Goal: Information Seeking & Learning: Learn about a topic

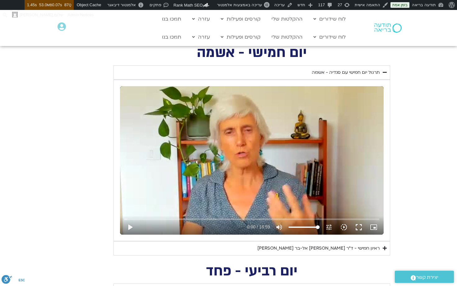
scroll to position [232, 0]
click at [340, 246] on div "ראיון חמישי - ד"ר [PERSON_NAME] אל-בר [PERSON_NAME]" at bounding box center [319, 248] width 122 height 7
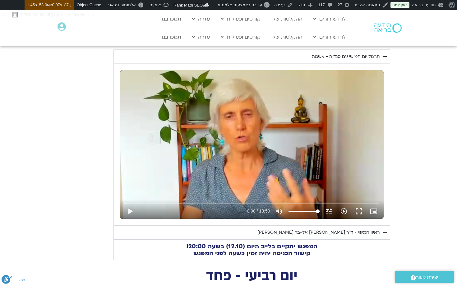
scroll to position [203, 0]
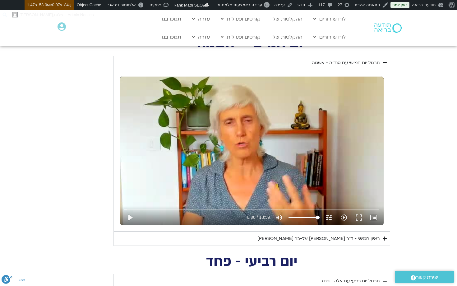
scroll to position [219, 0]
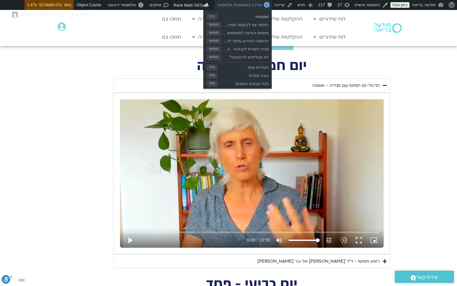
click at [248, 7] on span "עריכה באמצעות אלמנטור" at bounding box center [239, 4] width 45 height 5
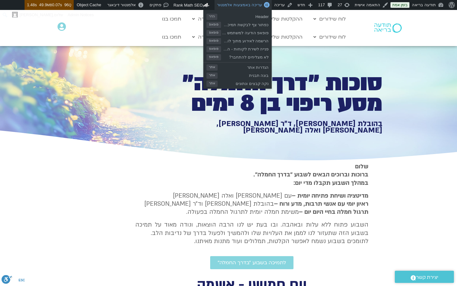
click at [243, 2] on span "עריכה באמצעות אלמנטור" at bounding box center [239, 4] width 45 height 5
click at [244, 4] on span "עריכה באמצעות אלמנטור" at bounding box center [239, 4] width 45 height 5
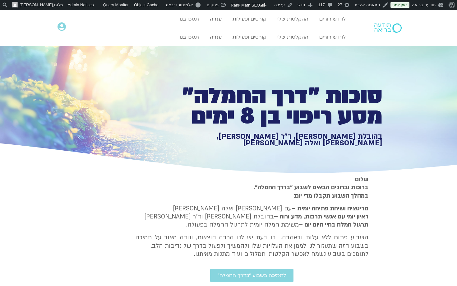
scroll to position [381, 0]
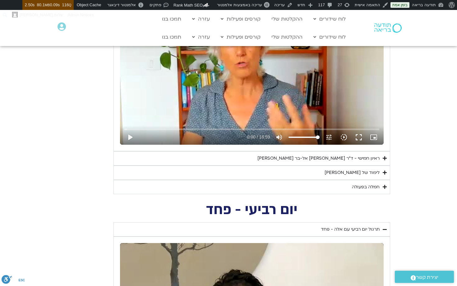
scroll to position [336, 0]
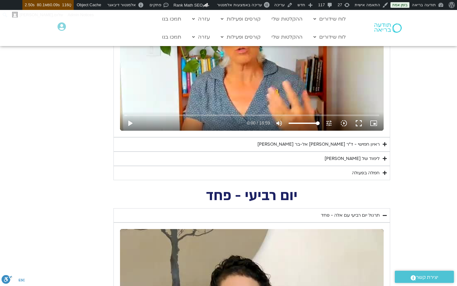
click at [371, 158] on div "לימוד של [PERSON_NAME]" at bounding box center [352, 158] width 55 height 7
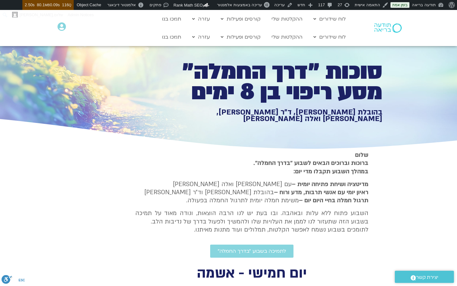
scroll to position [0, 0]
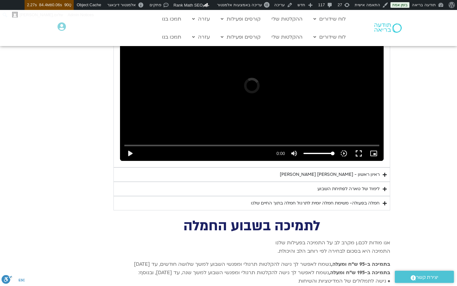
scroll to position [1458, 0]
